Goal: Task Accomplishment & Management: Use online tool/utility

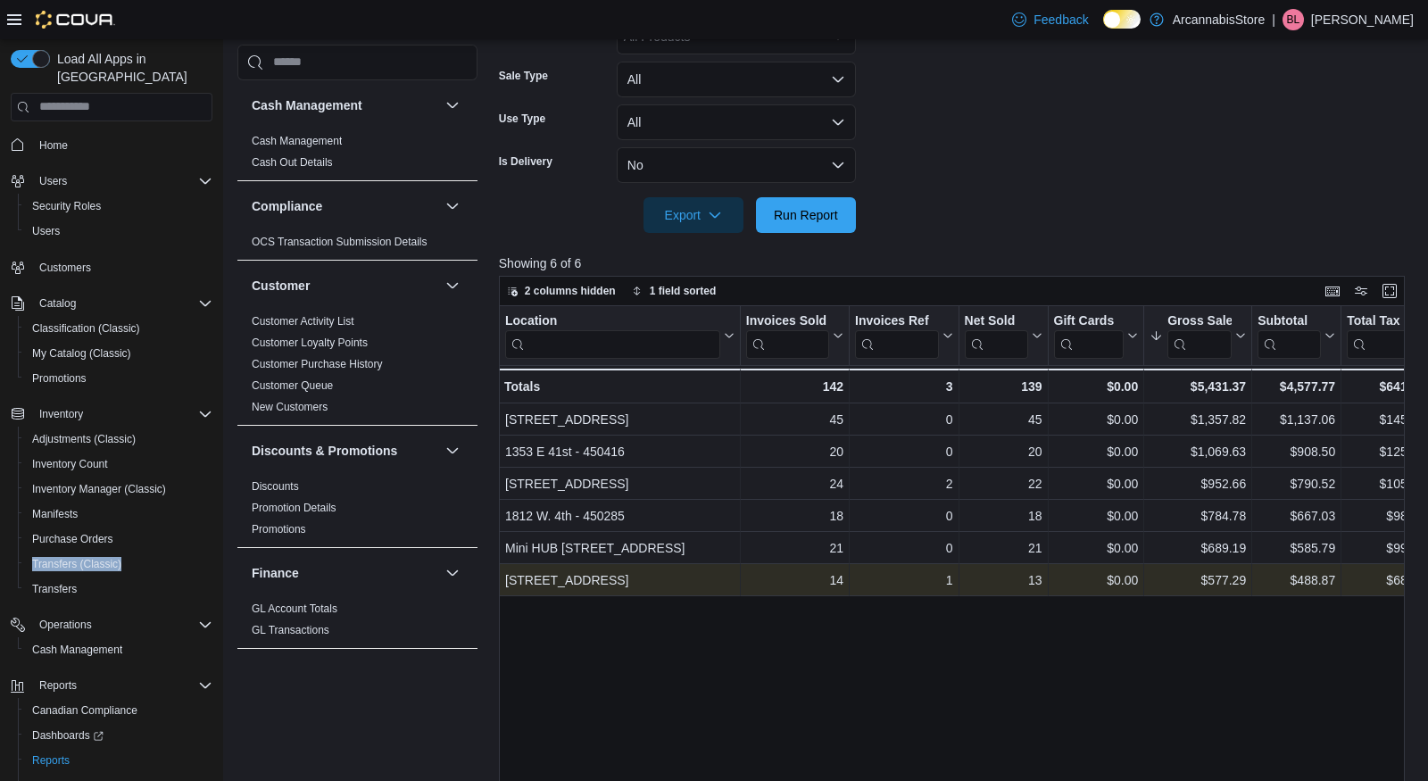
scroll to position [1130, 0]
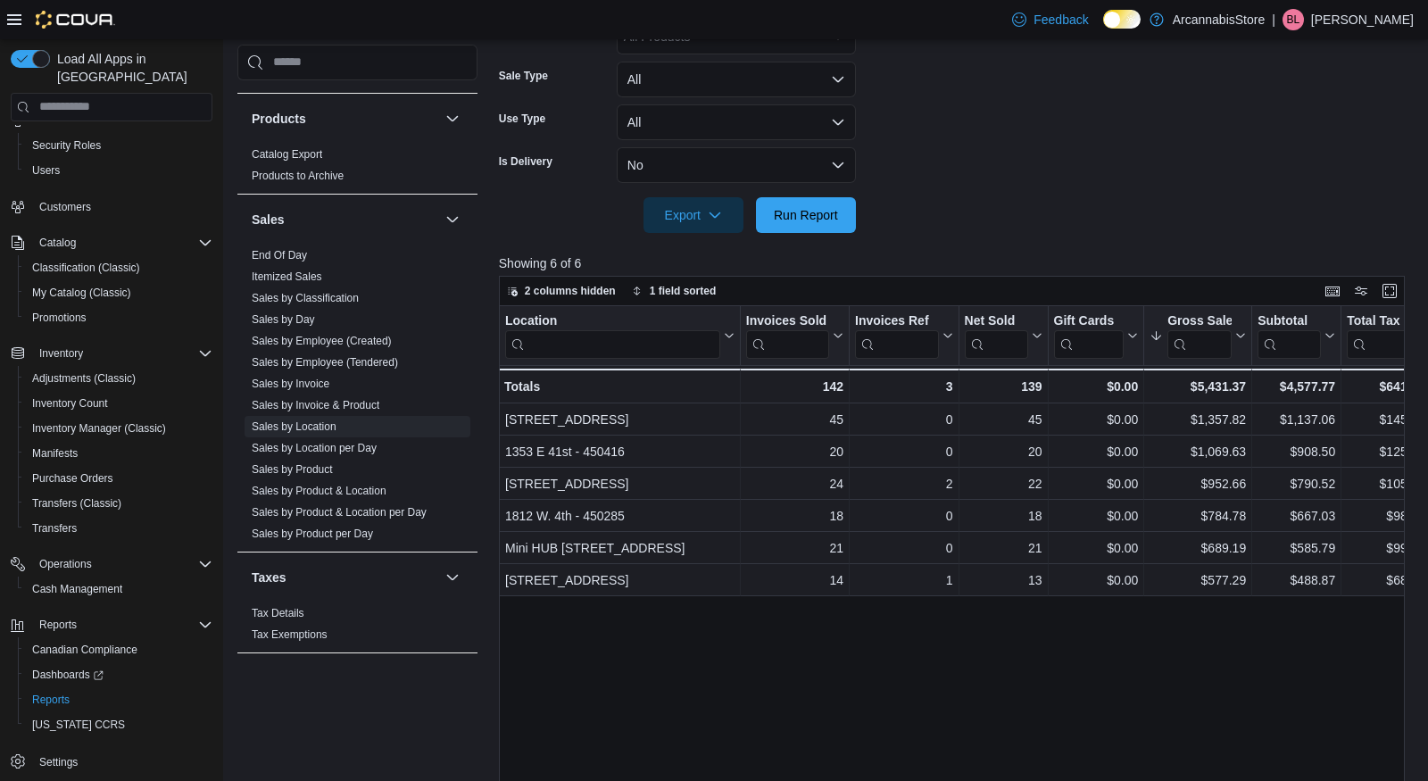
click at [818, 195] on div at bounding box center [956, 190] width 915 height 14
click at [814, 217] on span "Run Report" at bounding box center [806, 214] width 64 height 18
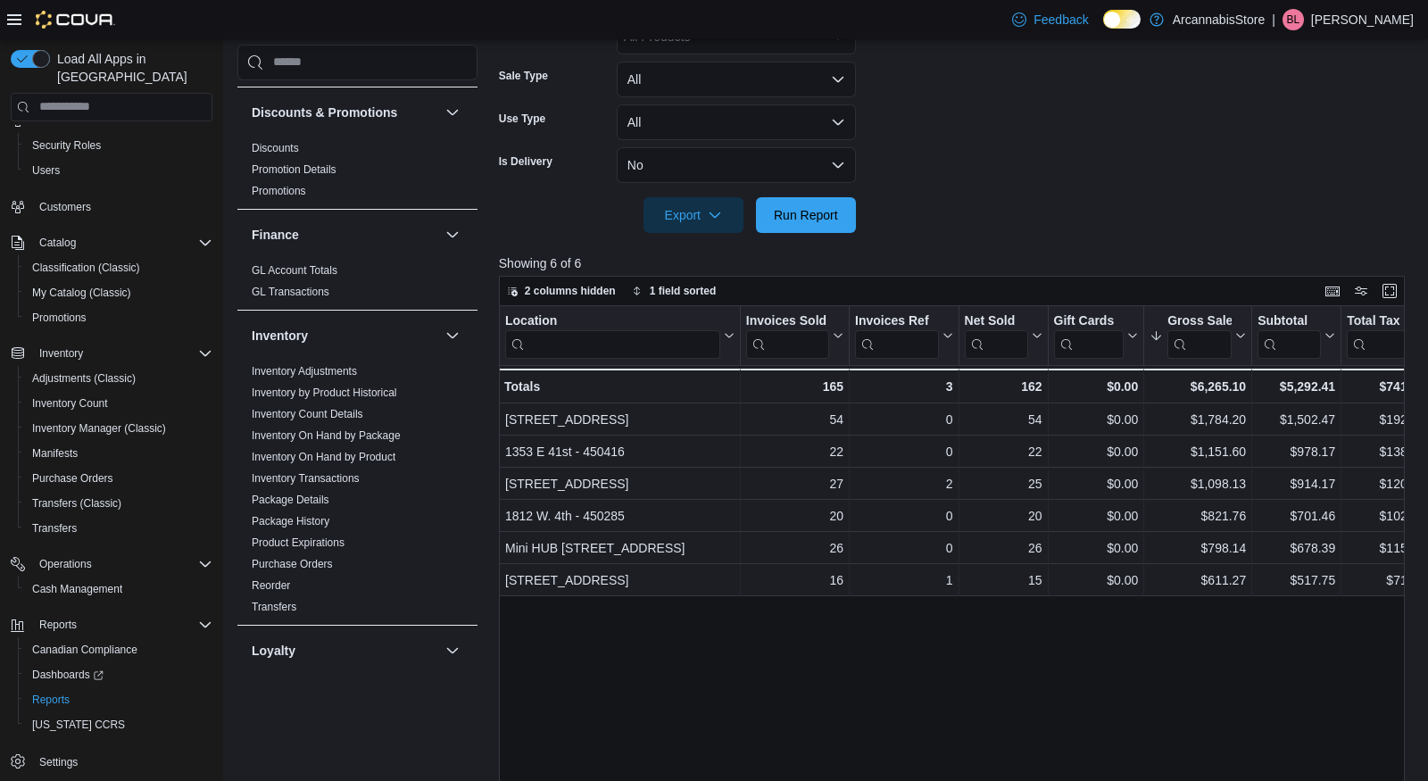
scroll to position [335, 0]
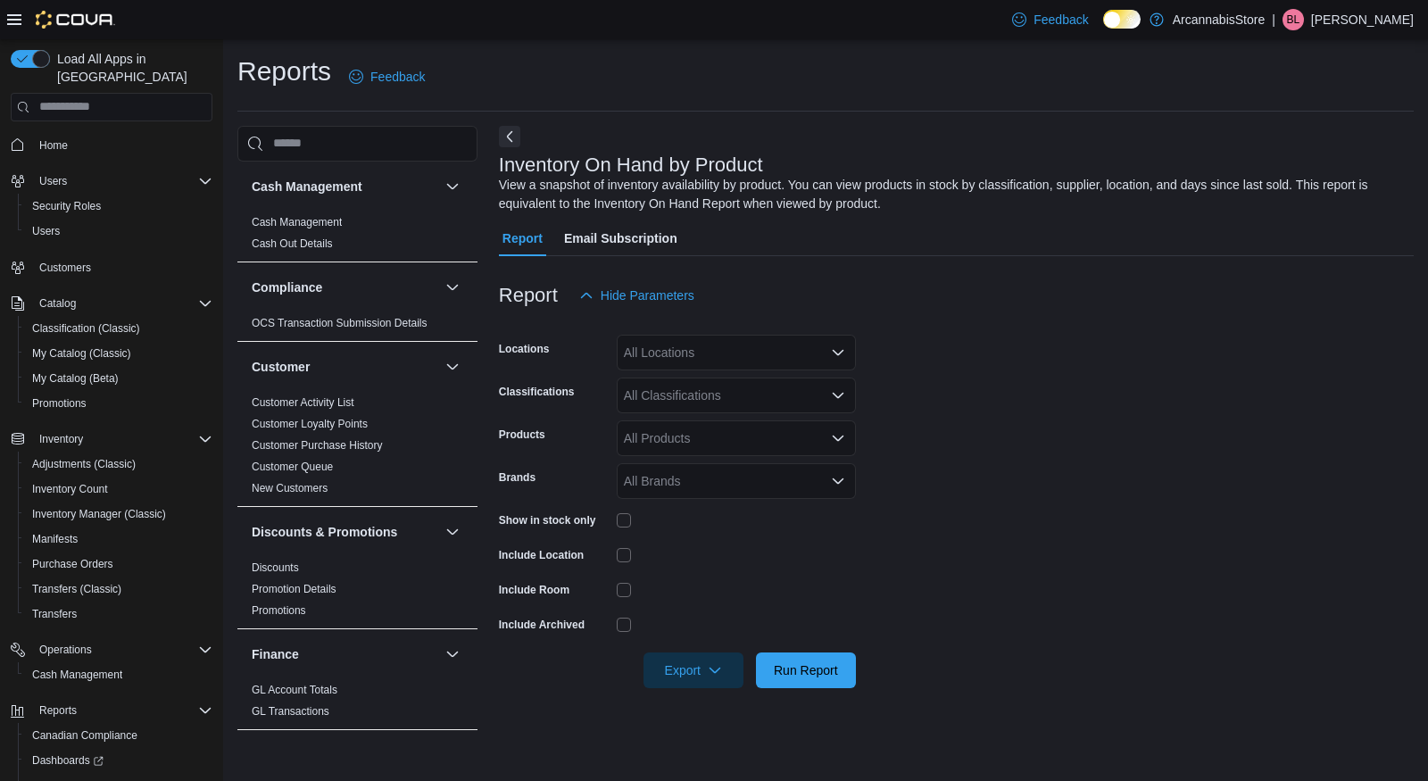
click at [695, 353] on div "All Locations" at bounding box center [736, 353] width 239 height 36
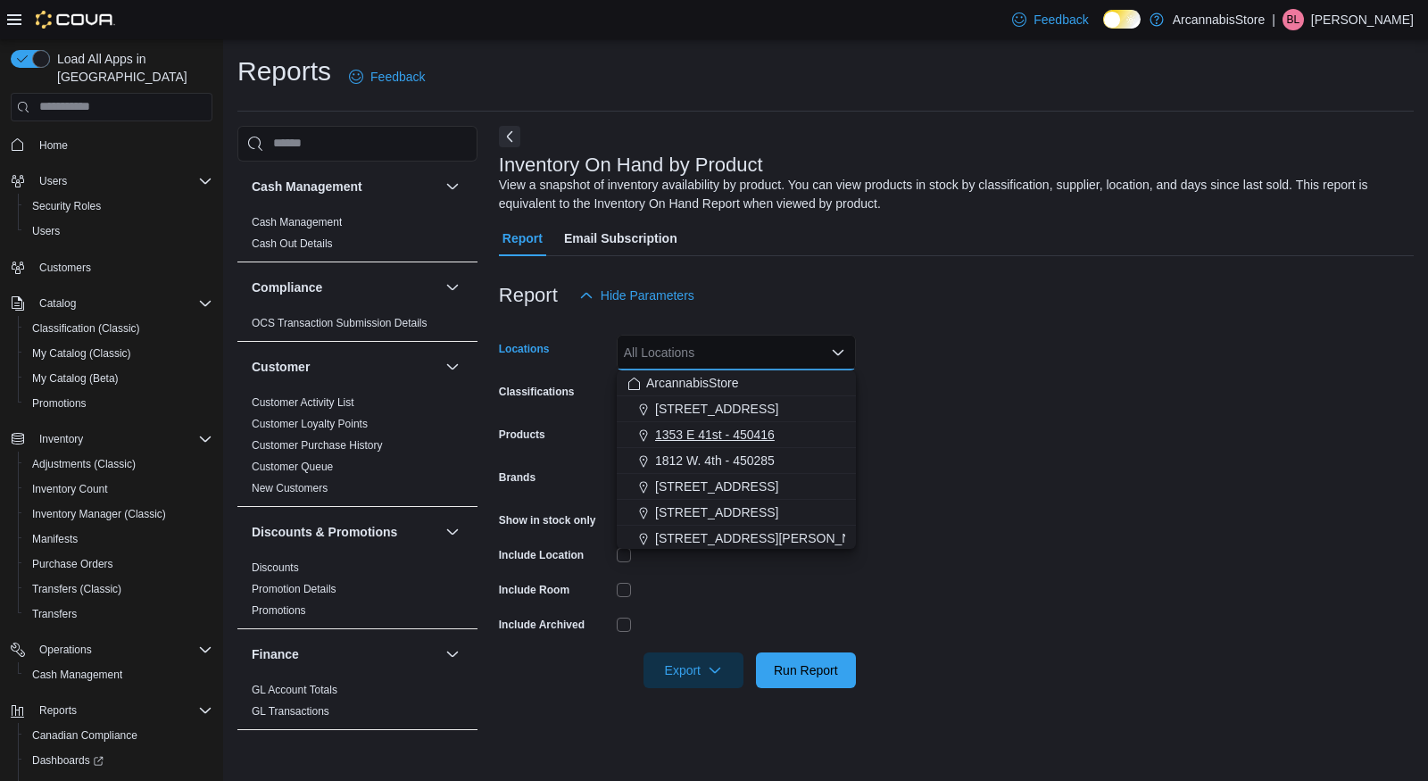
click at [704, 441] on span "1353 E 41st - 450416" at bounding box center [715, 435] width 120 height 18
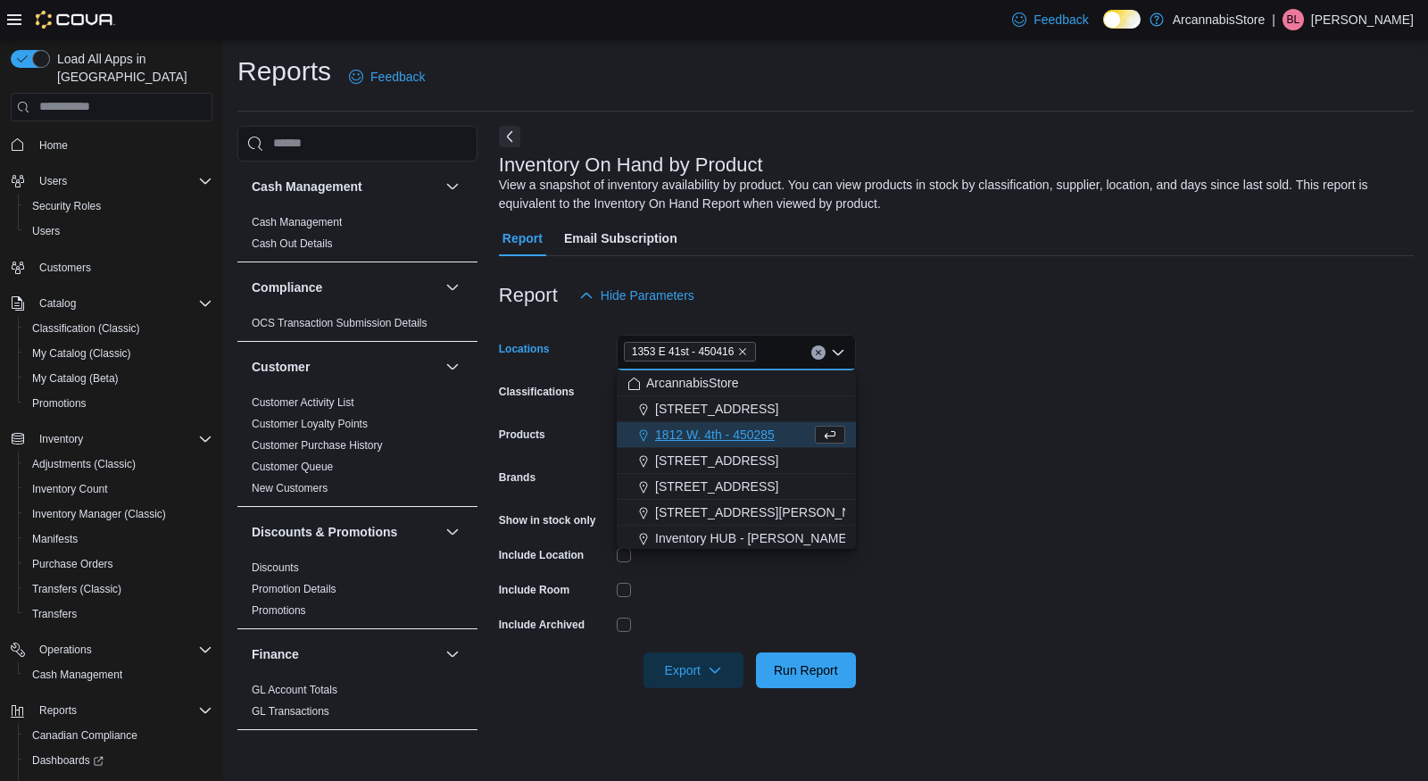
click at [986, 418] on form "Locations 1353 E 41st - 450416 Combo box. Selected. 1353 E 41st - 450416. Press…" at bounding box center [956, 500] width 915 height 375
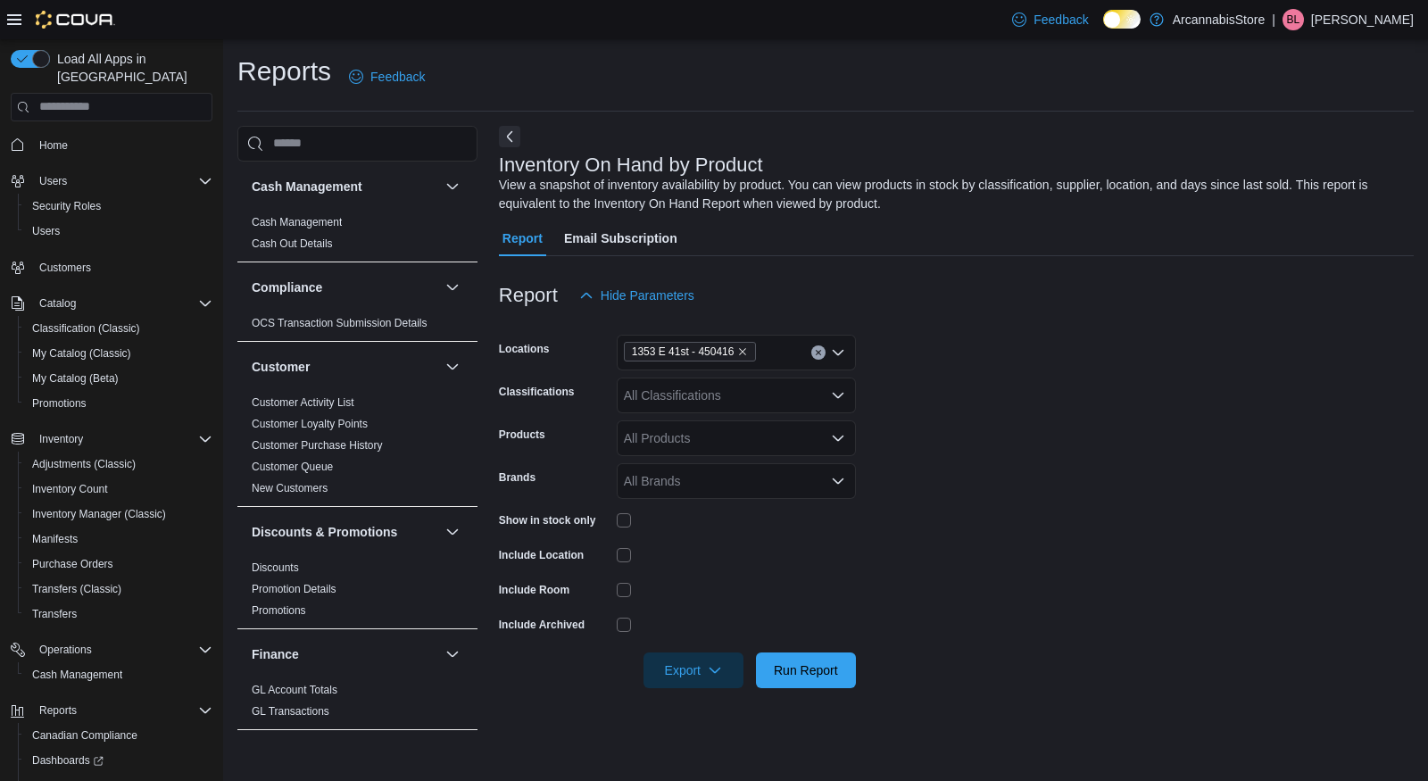
click at [729, 388] on div "All Classifications" at bounding box center [736, 396] width 239 height 36
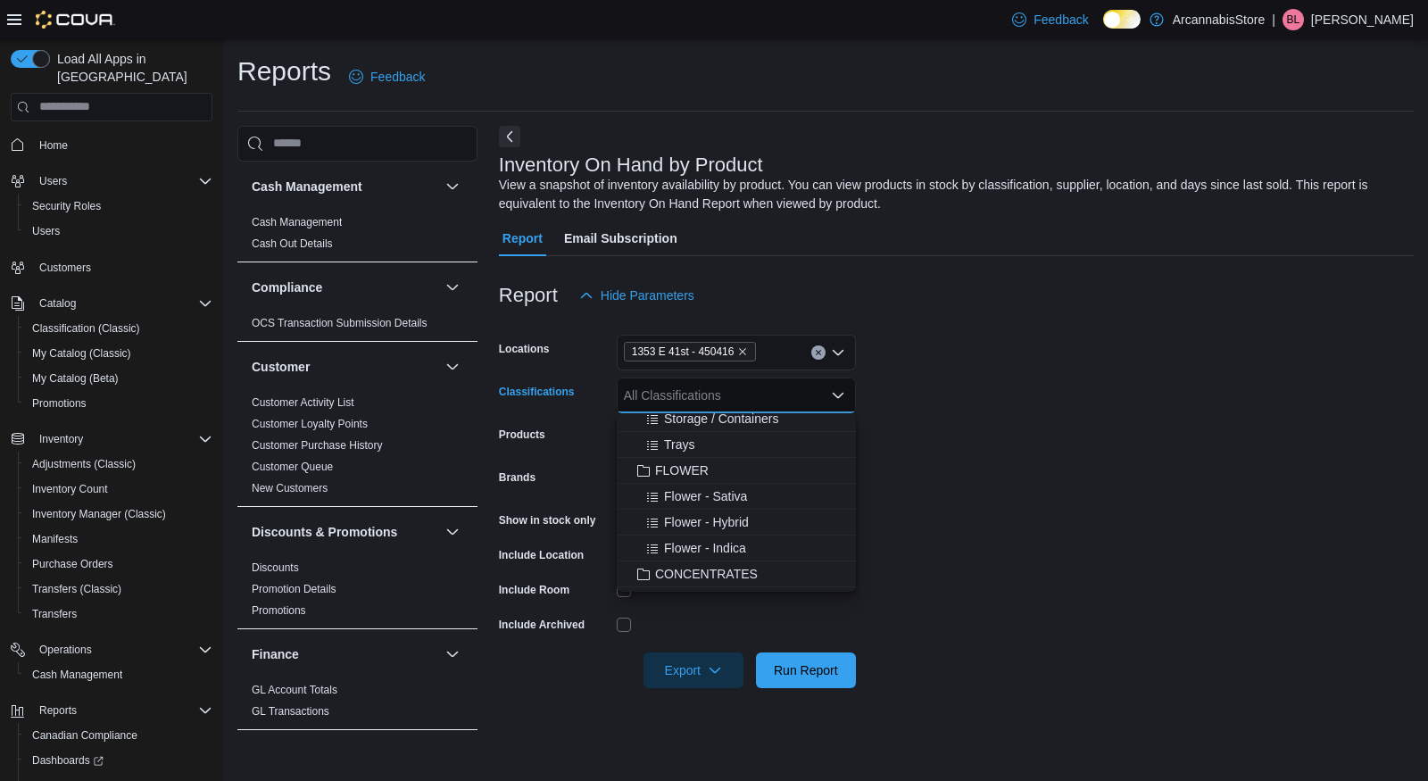
scroll to position [296, 0]
click at [678, 465] on span "FLOWER" at bounding box center [682, 466] width 54 height 18
click at [711, 487] on span "Gummies/Chews" at bounding box center [712, 489] width 96 height 18
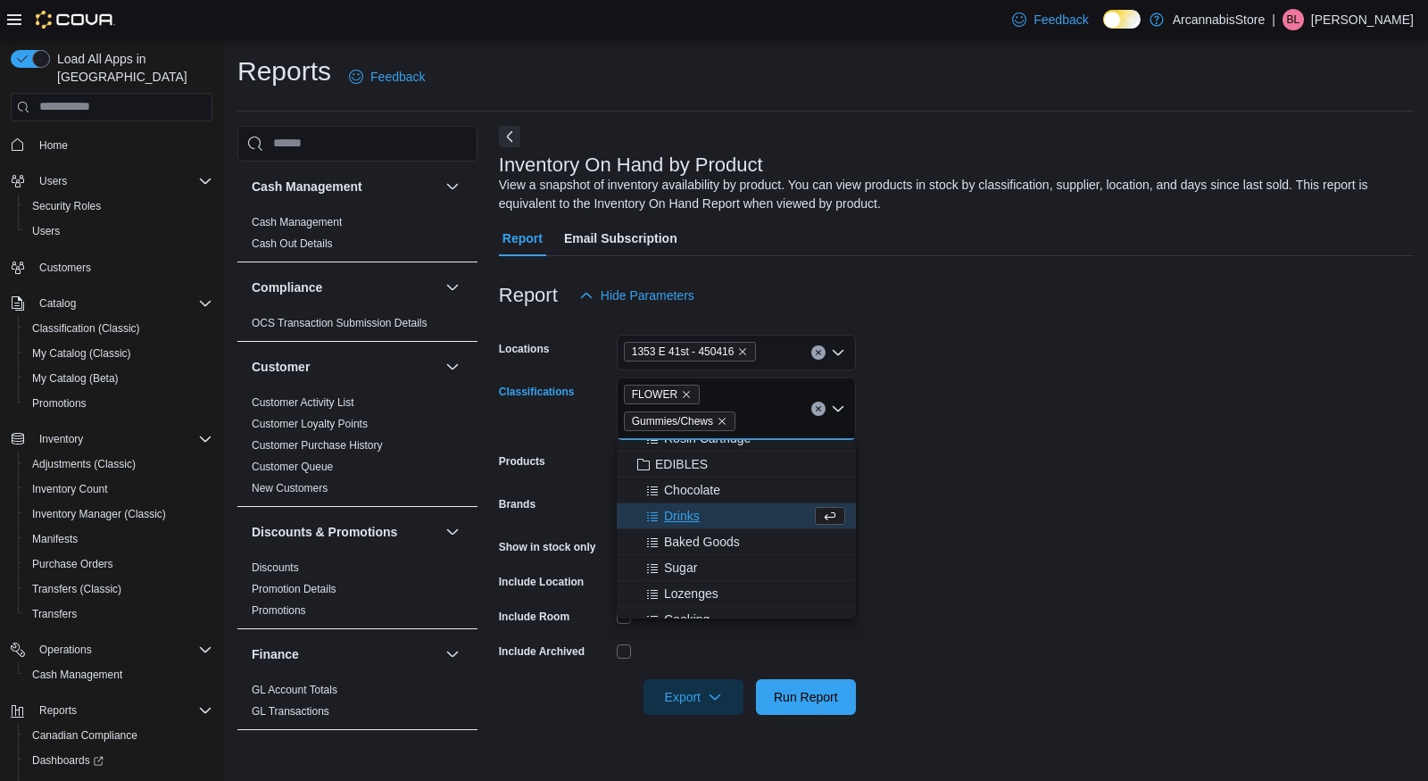
click at [970, 510] on form "Locations 1353 E 41st - 450416 Classifications FLOWER Gummies/Chews Combo box. …" at bounding box center [956, 514] width 915 height 402
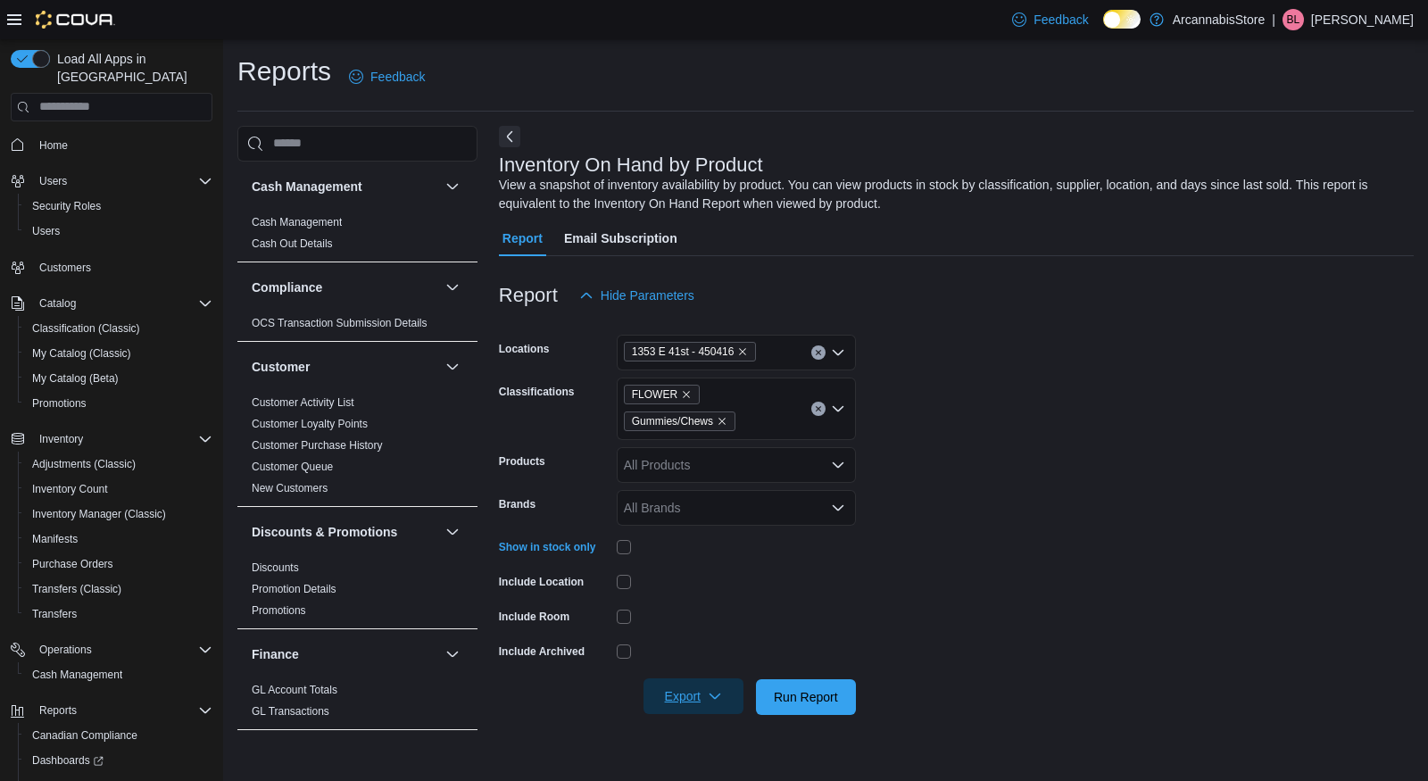
click at [685, 702] on span "Export" at bounding box center [693, 696] width 79 height 36
click at [679, 589] on span "Export to Excel" at bounding box center [694, 589] width 80 height 14
